Goal: Navigation & Orientation: Find specific page/section

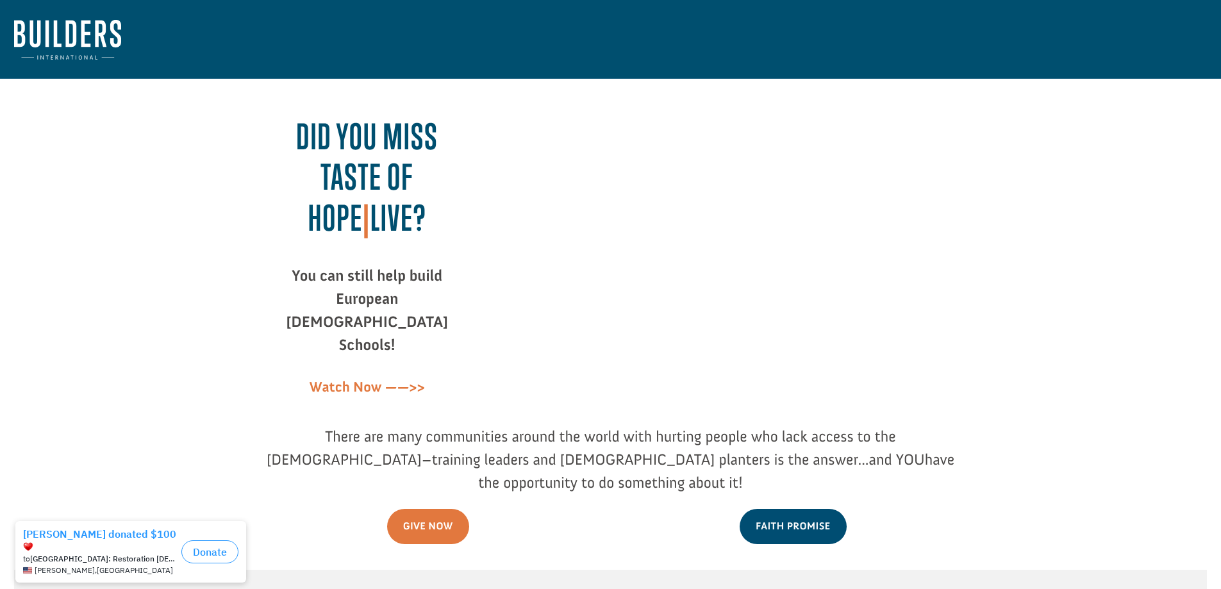
click at [51, 19] on nav at bounding box center [610, 39] width 1221 height 79
click at [54, 31] on img at bounding box center [67, 40] width 107 height 40
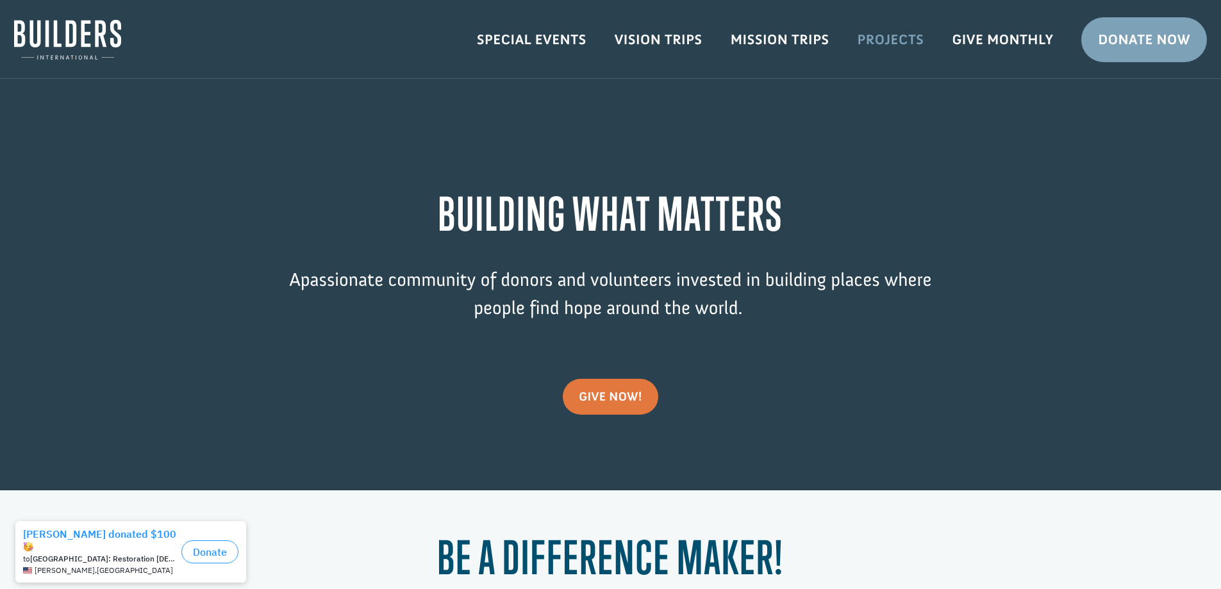
click at [899, 35] on link "Projects" at bounding box center [890, 39] width 95 height 37
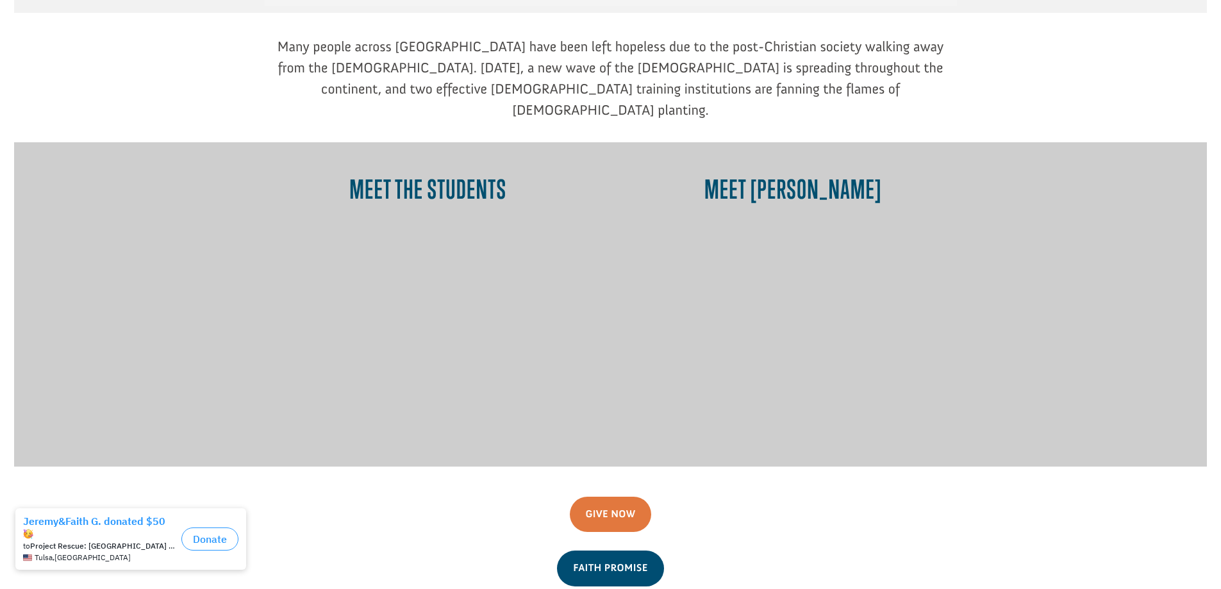
scroll to position [967, 0]
